Goal: Task Accomplishment & Management: Use online tool/utility

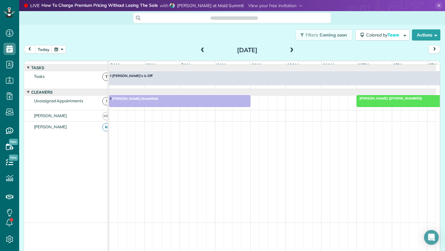
scroll to position [0, 36]
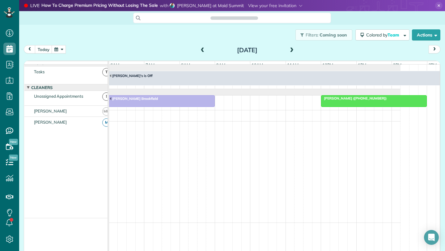
click at [202, 49] on span at bounding box center [202, 51] width 7 height 6
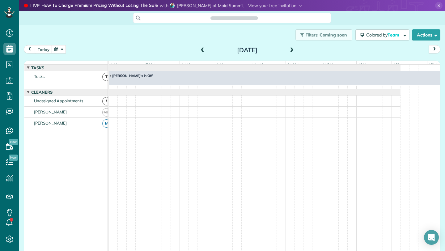
scroll to position [5, 0]
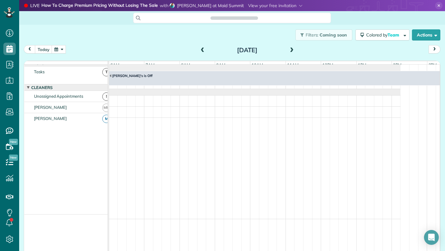
click at [199, 50] on span at bounding box center [202, 51] width 7 height 6
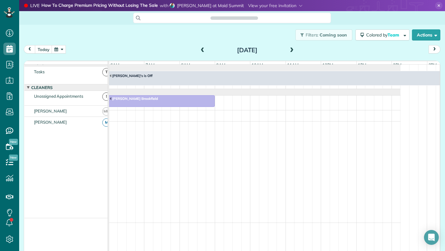
click at [199, 50] on span at bounding box center [202, 51] width 7 height 6
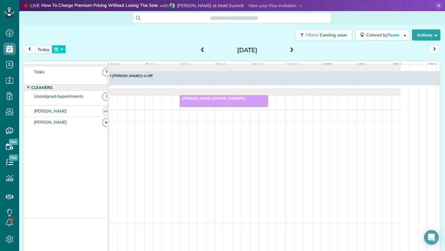
click at [60, 51] on button "button" at bounding box center [59, 49] width 14 height 8
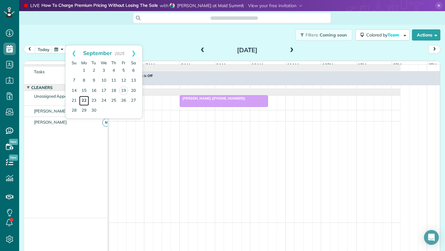
click at [83, 100] on link "22" at bounding box center [84, 101] width 10 height 10
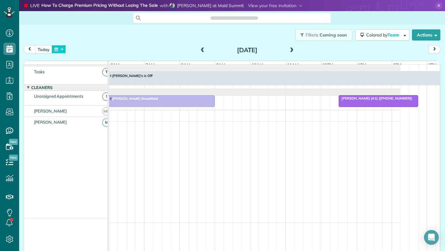
click at [62, 46] on button "button" at bounding box center [59, 49] width 14 height 8
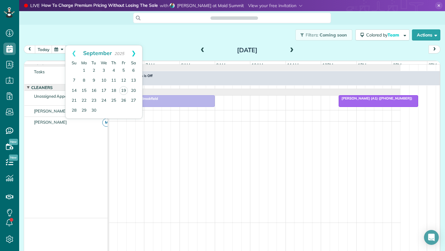
click at [135, 54] on link "Next" at bounding box center [133, 52] width 17 height 15
click at [114, 71] on link "2" at bounding box center [114, 71] width 10 height 10
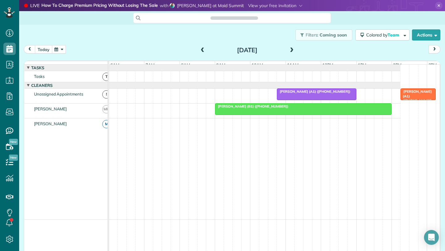
click at [46, 48] on button "today" at bounding box center [43, 49] width 17 height 8
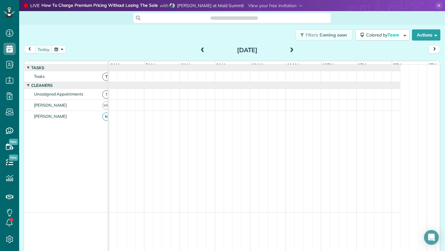
scroll to position [5, 0]
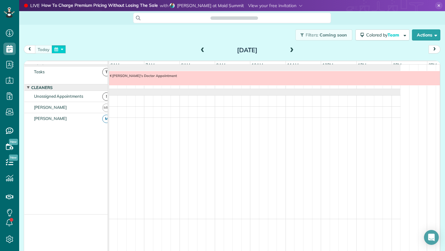
click at [57, 50] on button "button" at bounding box center [59, 49] width 14 height 8
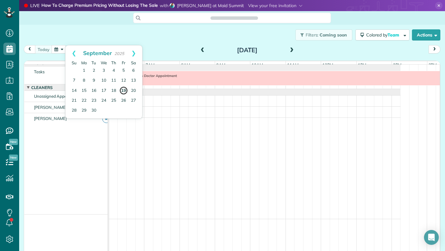
click at [126, 91] on link "19" at bounding box center [123, 90] width 9 height 9
